Goal: Task Accomplishment & Management: Manage account settings

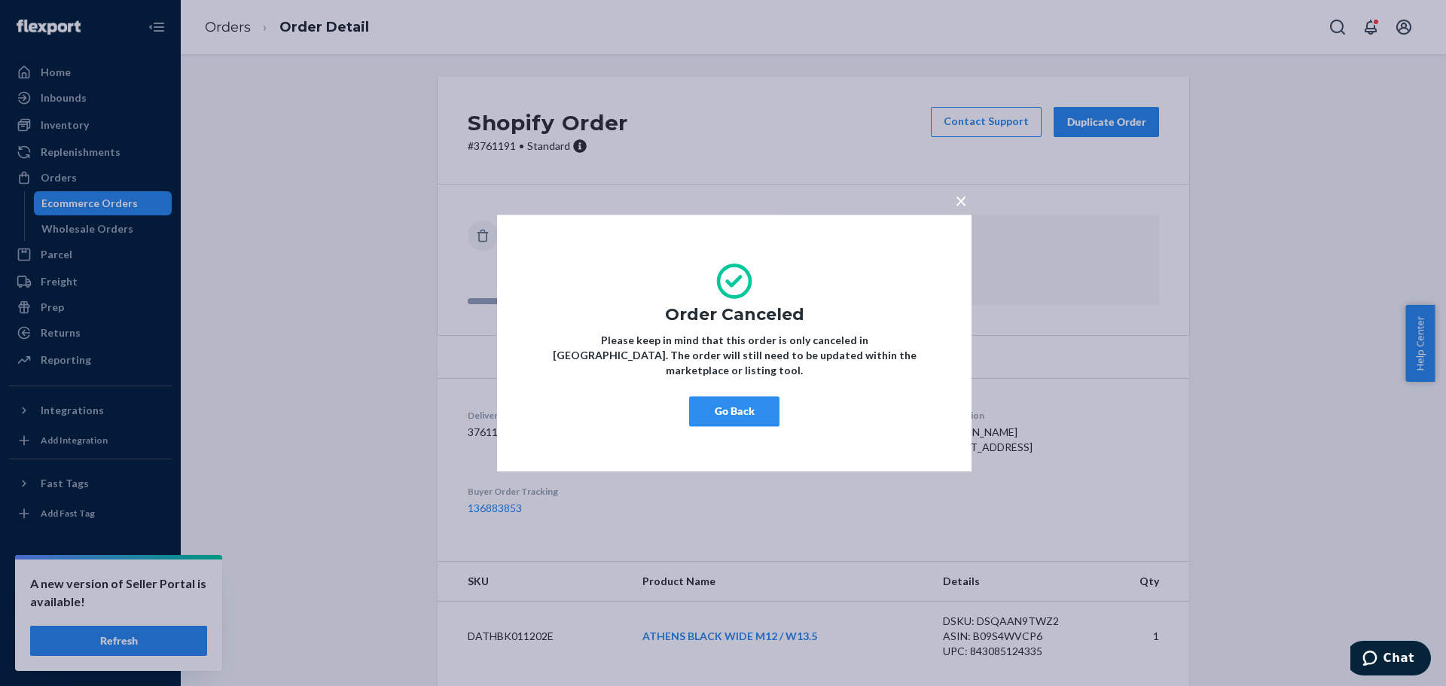
click at [237, 492] on div "× Order Canceled Please keep in mind that this order is only canceled in [GEOGR…" at bounding box center [723, 343] width 1446 height 686
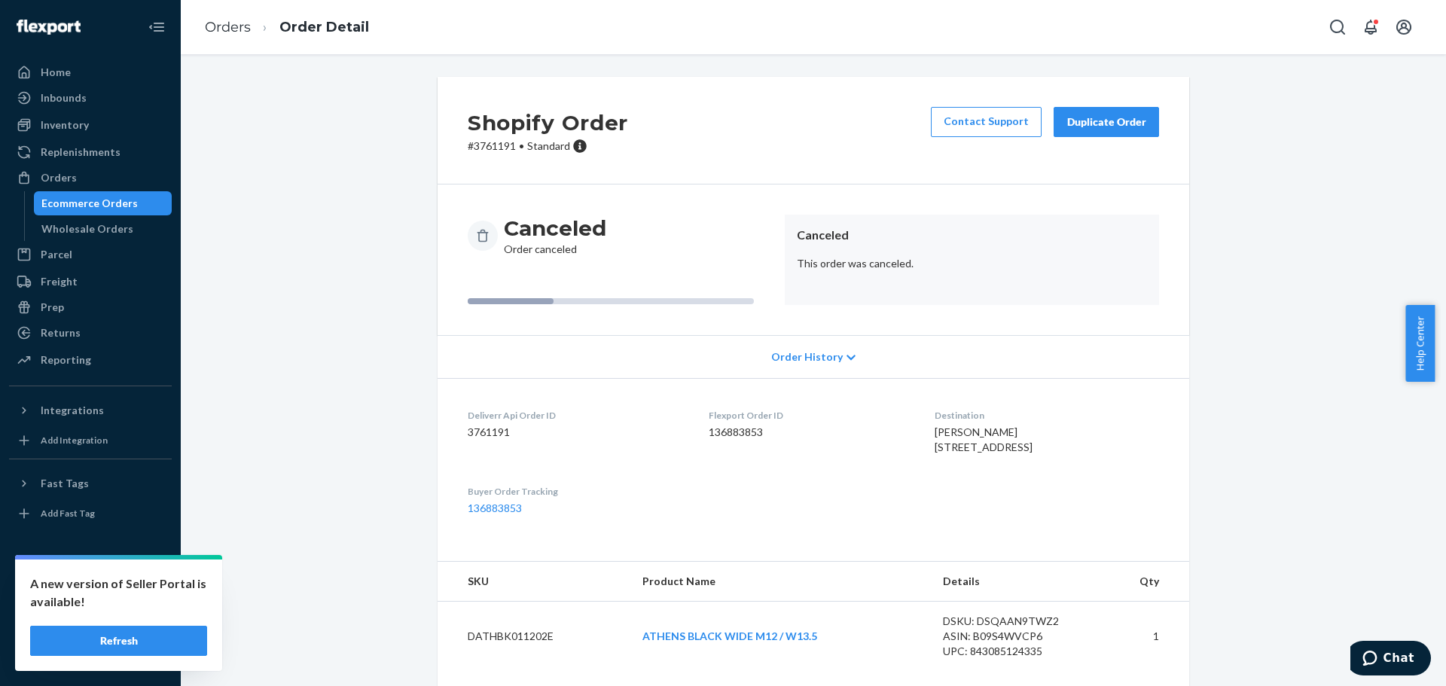
click at [258, 422] on div "Shopify Order # [PHONE_NUMBER] • Standard Contact Support Duplicate Order Cance…" at bounding box center [813, 410] width 1242 height 666
click at [287, 492] on div "Shopify Order # [PHONE_NUMBER] • Standard Contact Support Duplicate Order Cance…" at bounding box center [813, 410] width 1242 height 666
click at [165, 640] on button "Refresh" at bounding box center [118, 641] width 177 height 30
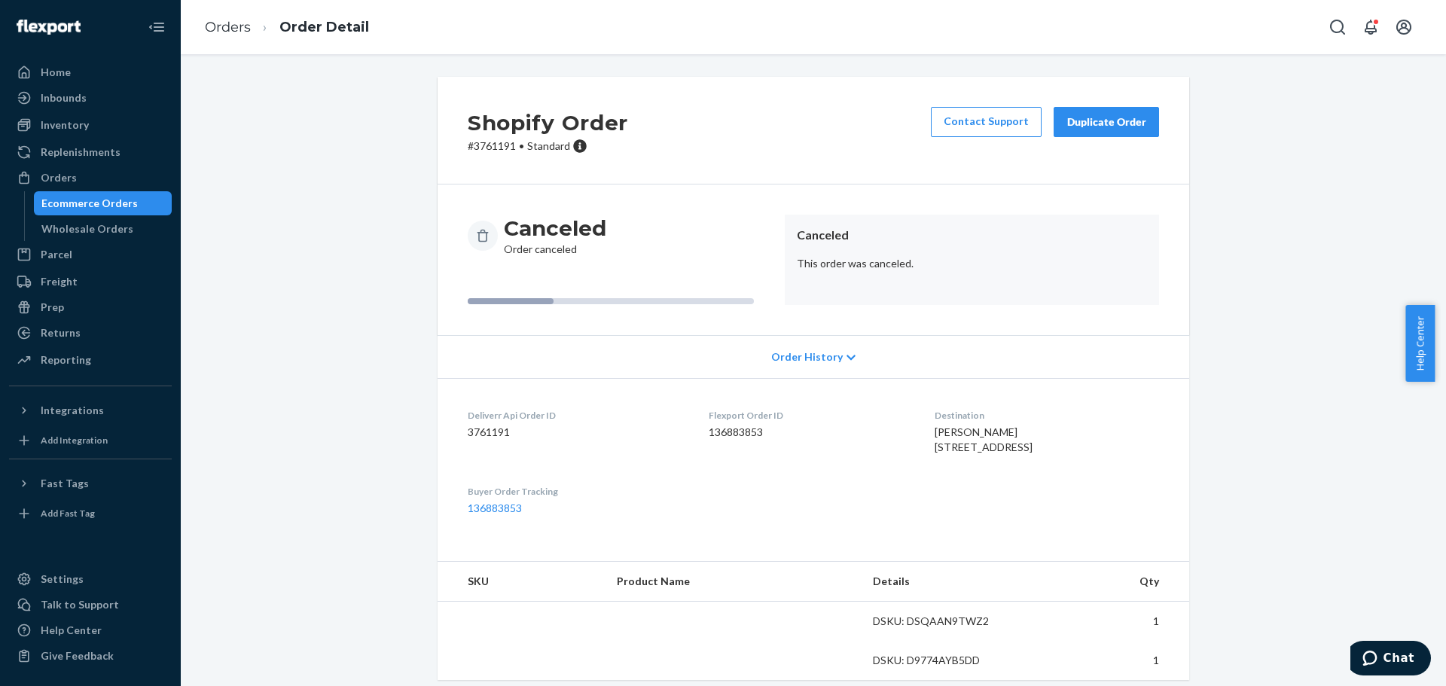
click at [116, 178] on div "Orders" at bounding box center [91, 177] width 160 height 21
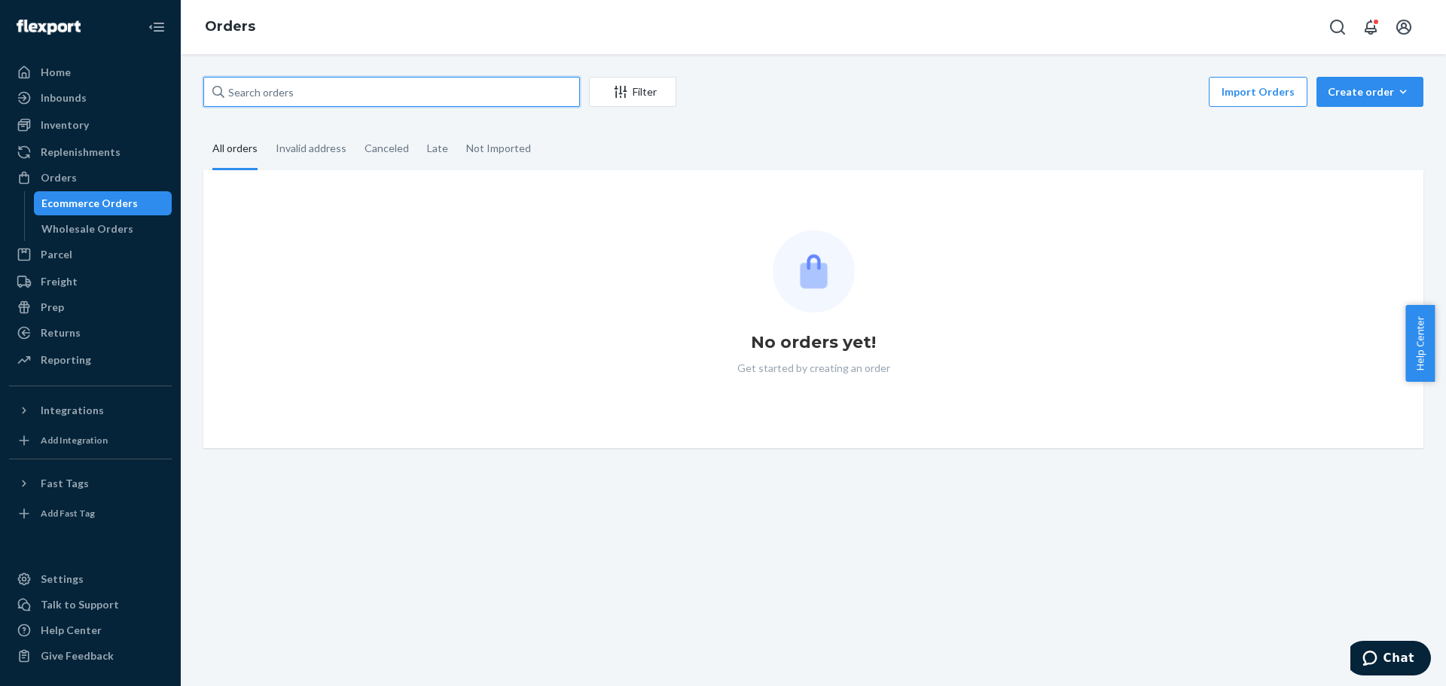
click at [293, 100] on input "text" at bounding box center [391, 92] width 376 height 30
paste input "3764759"
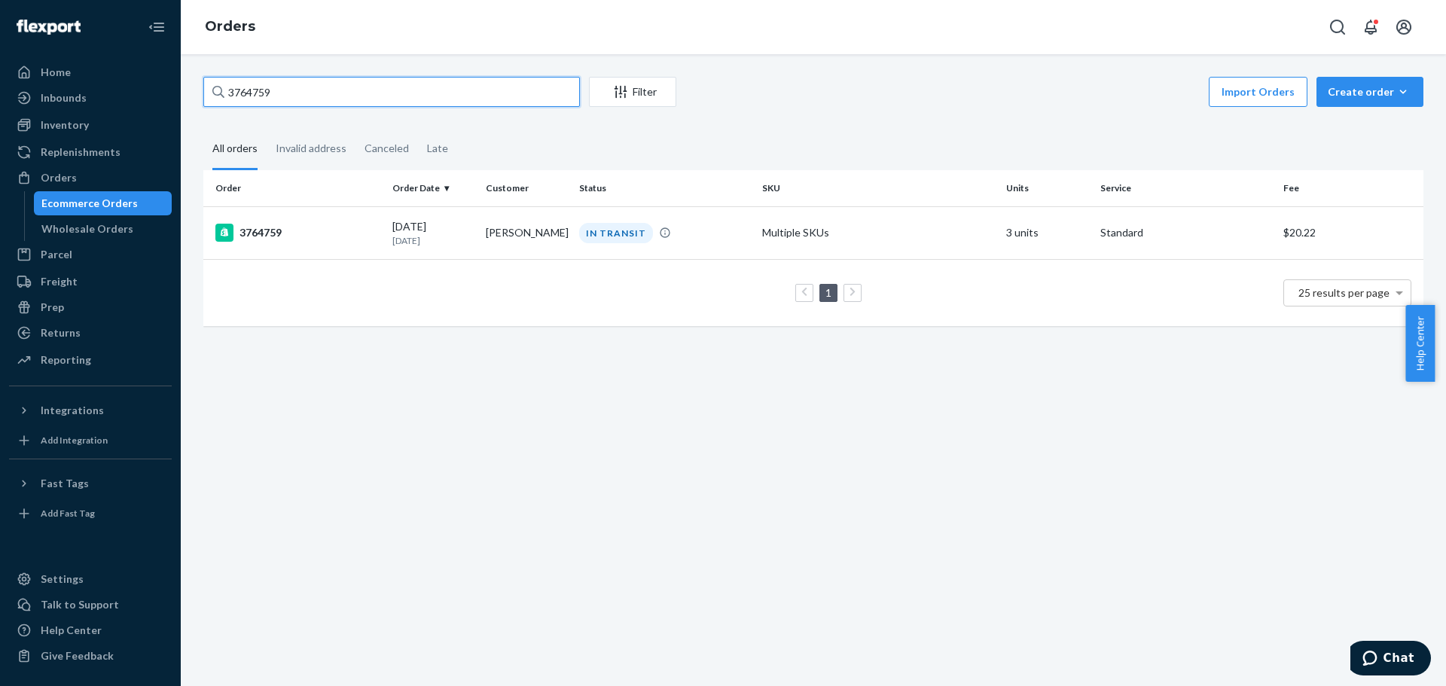
type input "3764759"
click at [365, 227] on div "3764759" at bounding box center [297, 233] width 165 height 18
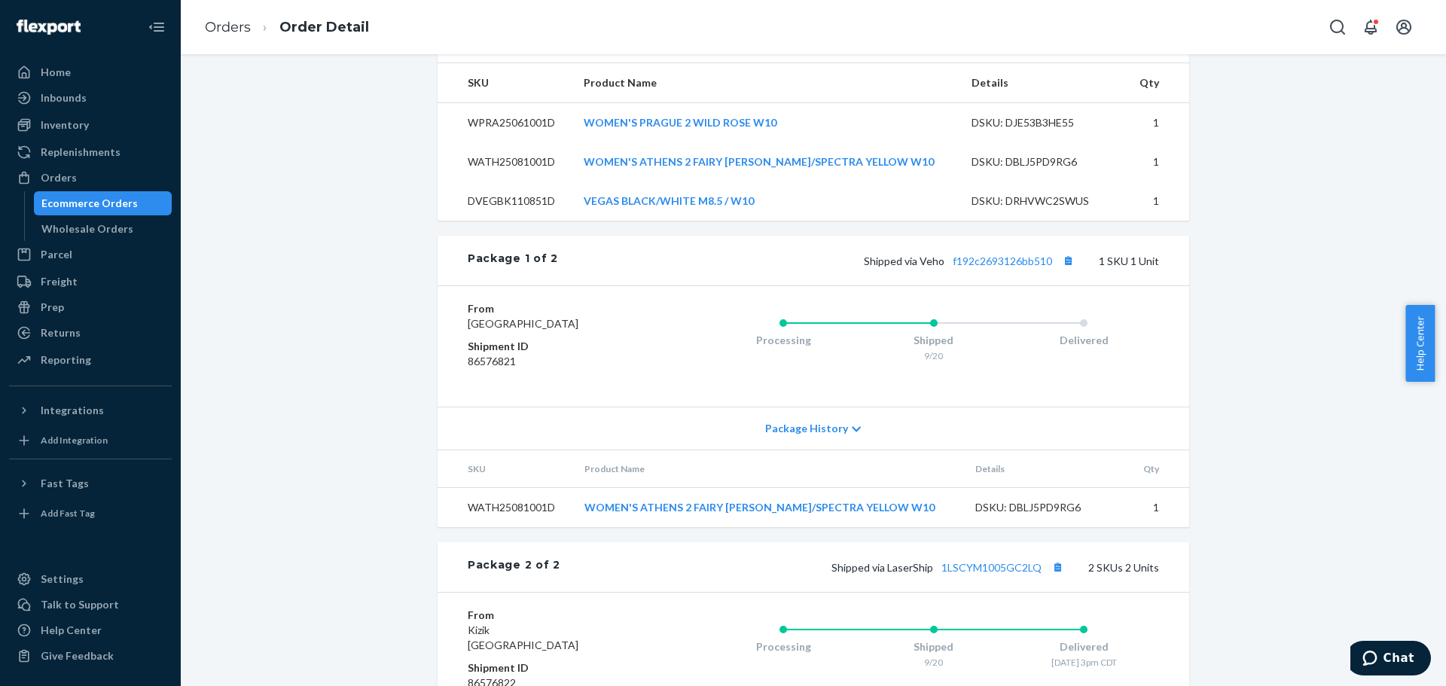
scroll to position [506, 0]
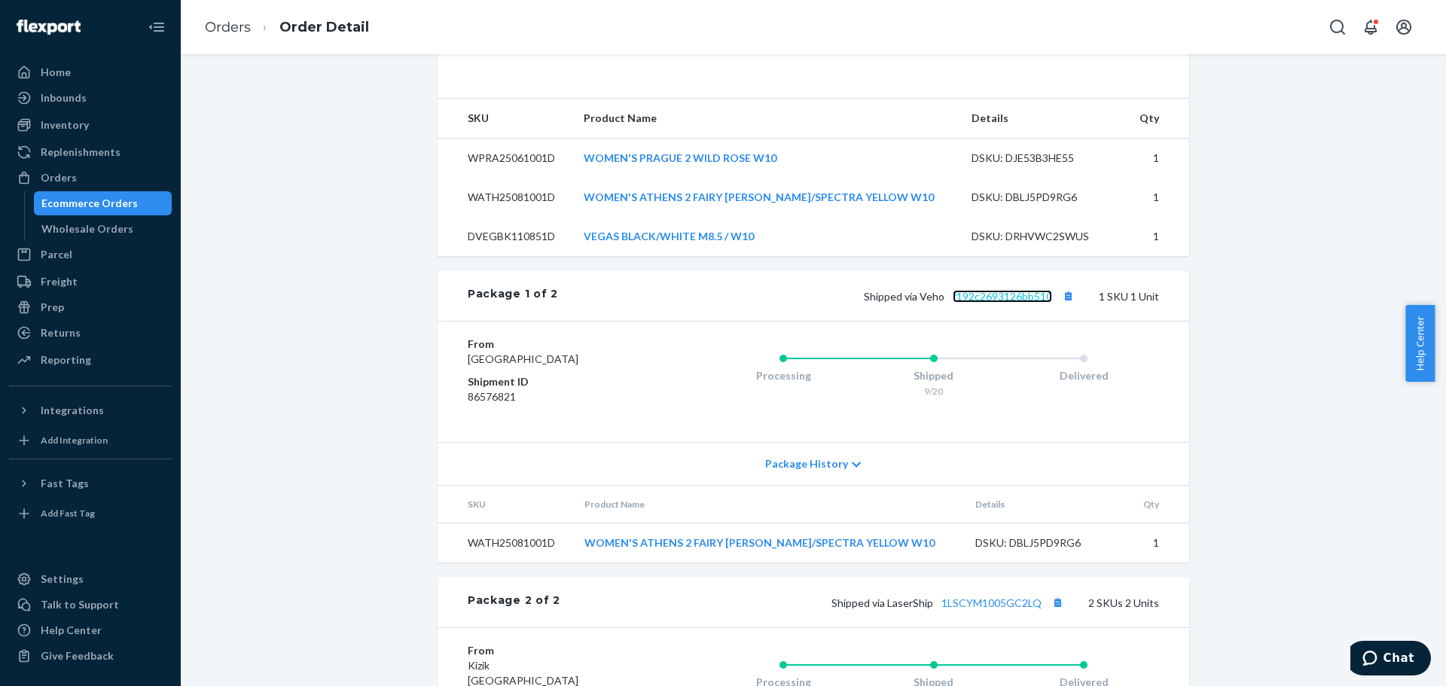
click at [1003, 303] on link "f192c2693126bb510" at bounding box center [1001, 296] width 99 height 13
click at [136, 170] on div "Orders" at bounding box center [91, 177] width 160 height 21
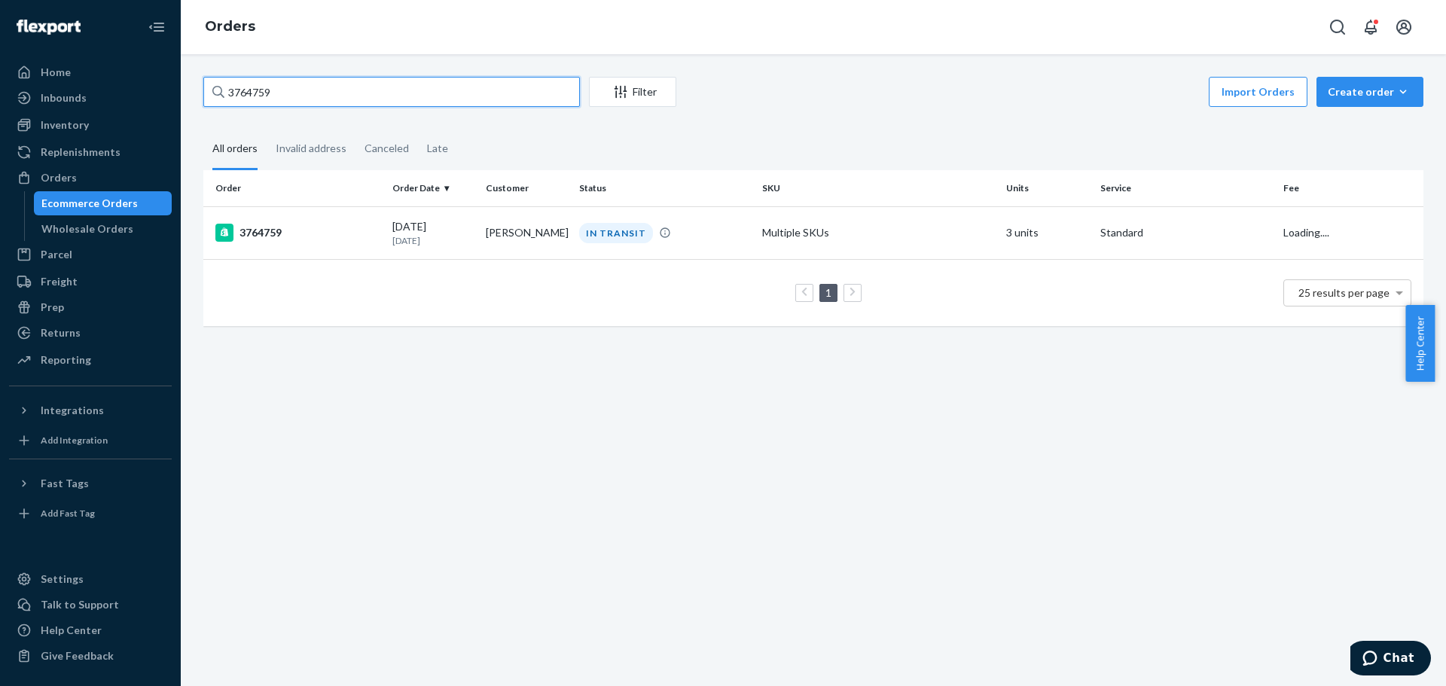
drag, startPoint x: 296, startPoint y: 99, endPoint x: 190, endPoint y: 95, distance: 106.2
click at [190, 95] on div "3764759 Filter Import Orders Create order Ecommerce order Removal order All ord…" at bounding box center [813, 370] width 1265 height 632
paste input "73414"
type input "3773414"
click at [355, 238] on div "3773414" at bounding box center [297, 233] width 165 height 18
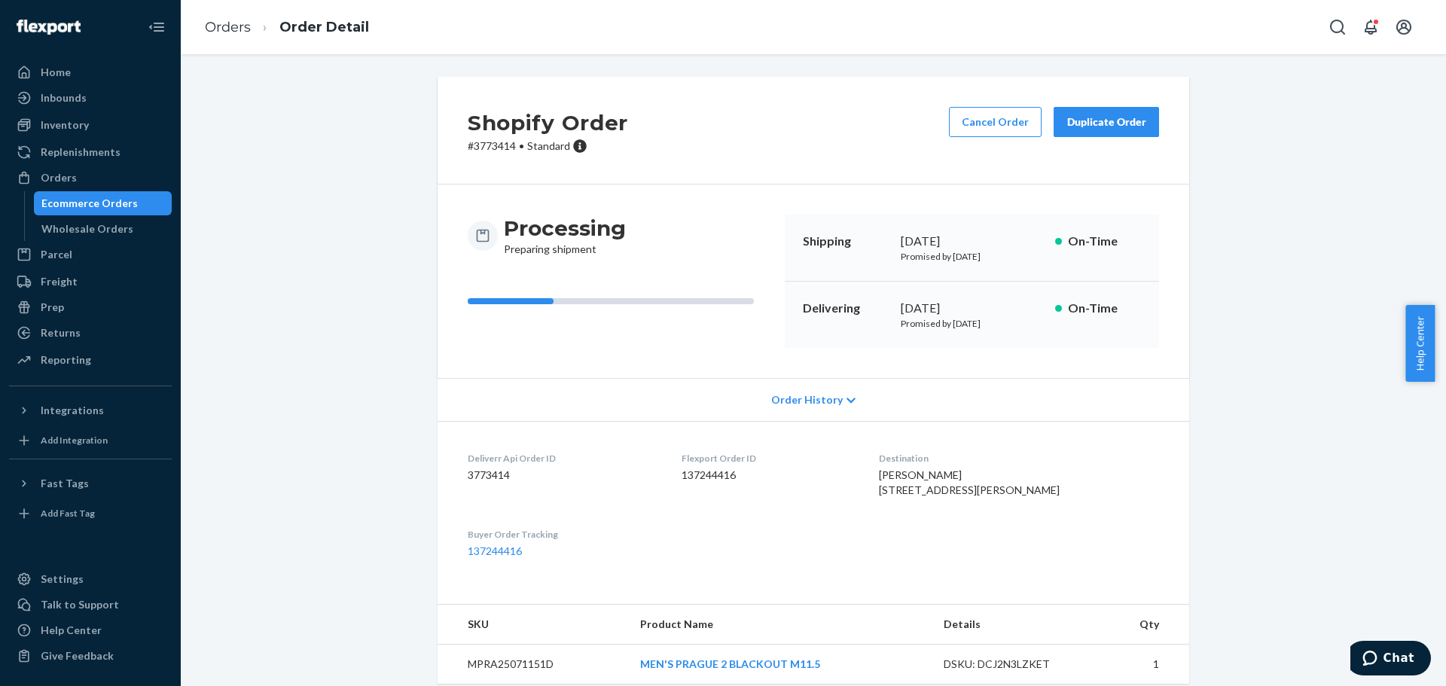
click at [976, 120] on button "Cancel Order" at bounding box center [995, 122] width 93 height 30
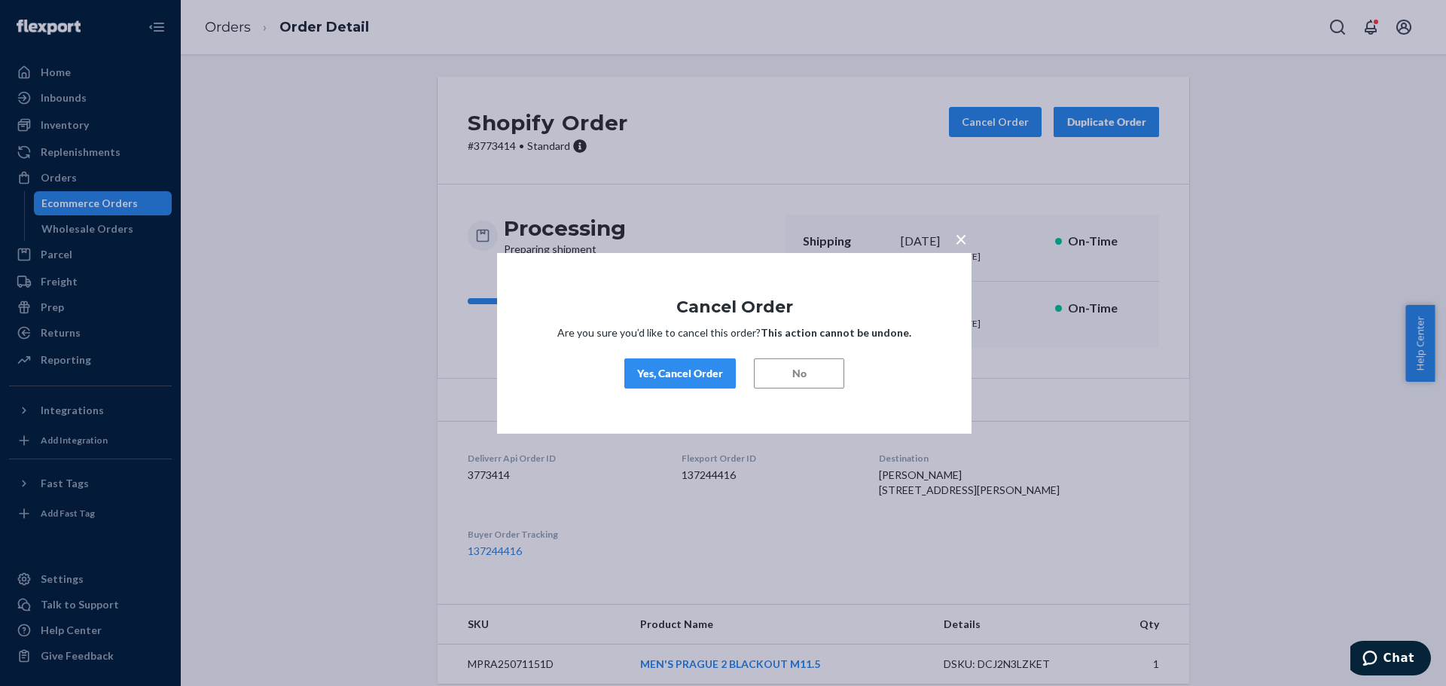
click at [673, 372] on div "Yes, Cancel Order" at bounding box center [680, 373] width 86 height 15
